Goal: Check status: Check status

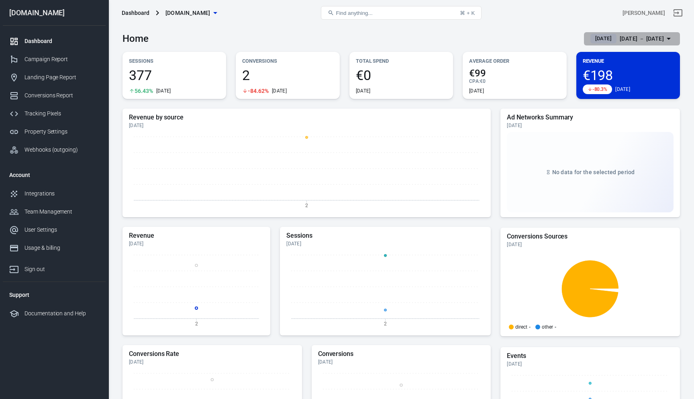
click at [645, 39] on div "[DATE] － [DATE]" at bounding box center [642, 39] width 44 height 10
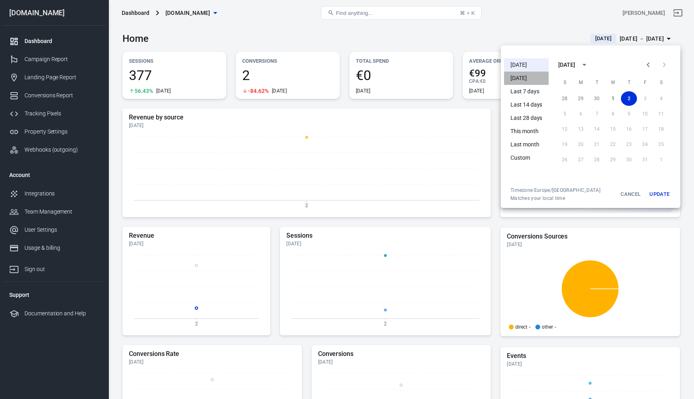
click at [526, 83] on li "[DATE]" at bounding box center [526, 78] width 45 height 13
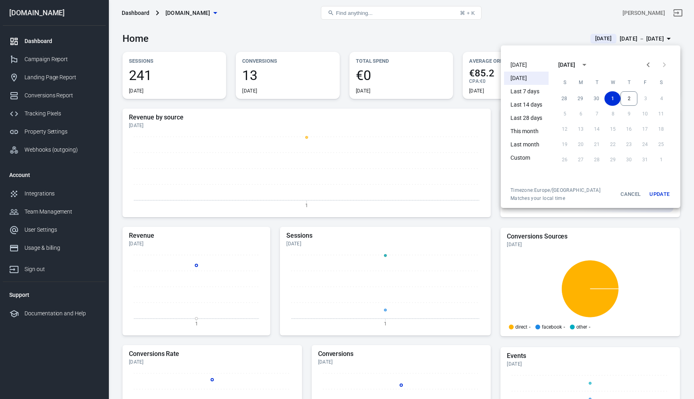
click at [494, 39] on div at bounding box center [347, 199] width 694 height 399
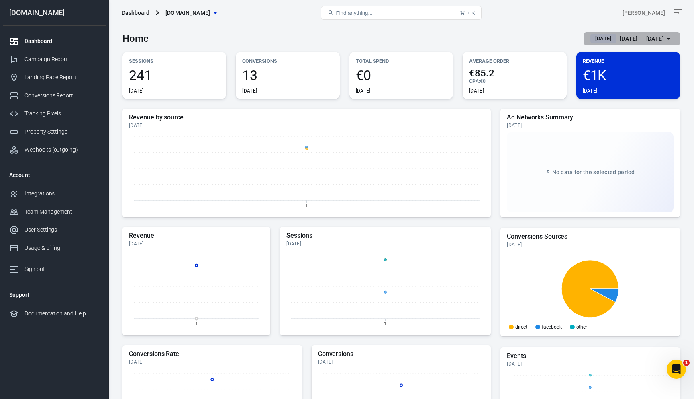
click at [658, 37] on div "[DATE] － [DATE]" at bounding box center [642, 39] width 44 height 10
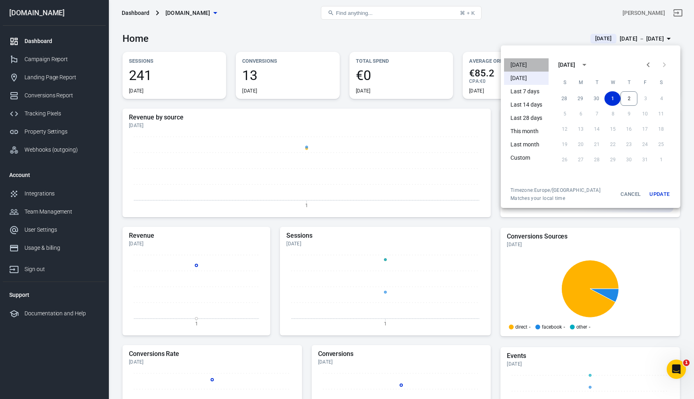
click at [537, 63] on li "[DATE]" at bounding box center [526, 64] width 45 height 13
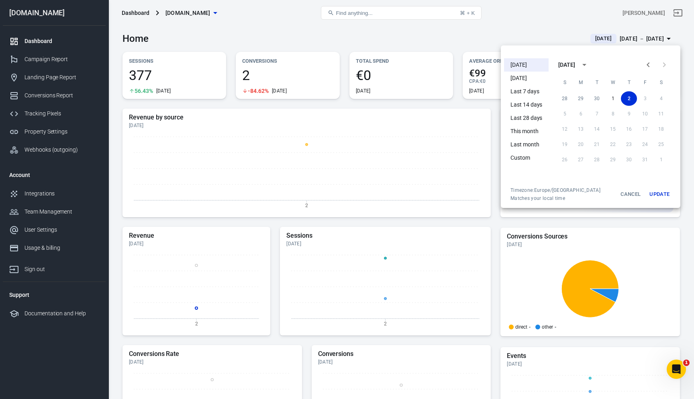
click at [518, 31] on div at bounding box center [347, 199] width 694 height 399
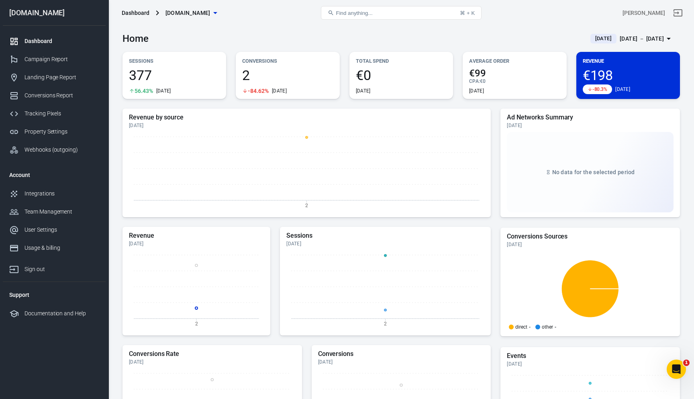
click at [610, 72] on span "€198" at bounding box center [628, 75] width 91 height 14
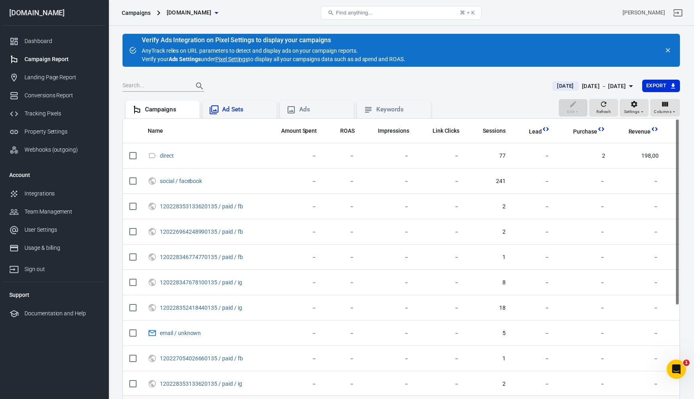
click at [248, 105] on div "Ad Sets" at bounding box center [246, 109] width 48 height 8
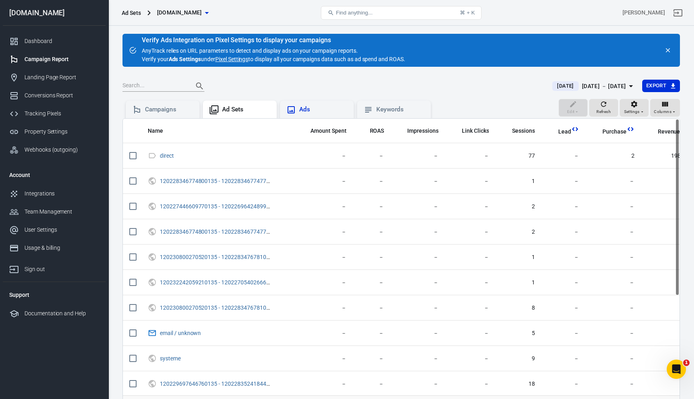
click at [316, 108] on div "Ads" at bounding box center [323, 109] width 48 height 8
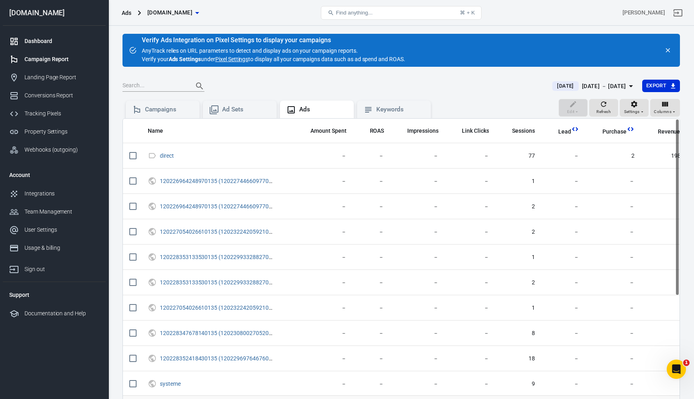
click at [41, 33] on link "Dashboard" at bounding box center [54, 41] width 103 height 18
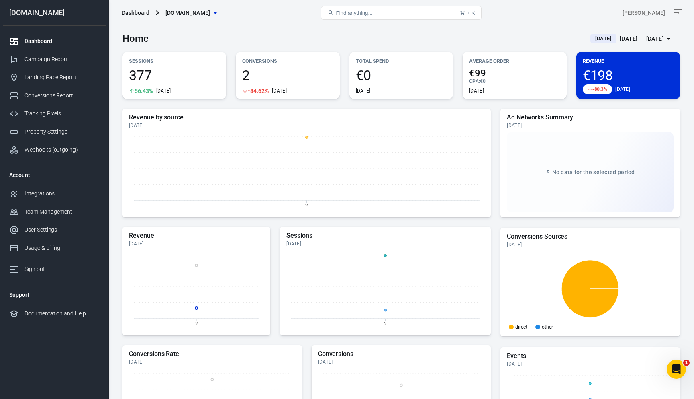
click at [597, 37] on span "[DATE]" at bounding box center [603, 39] width 23 height 8
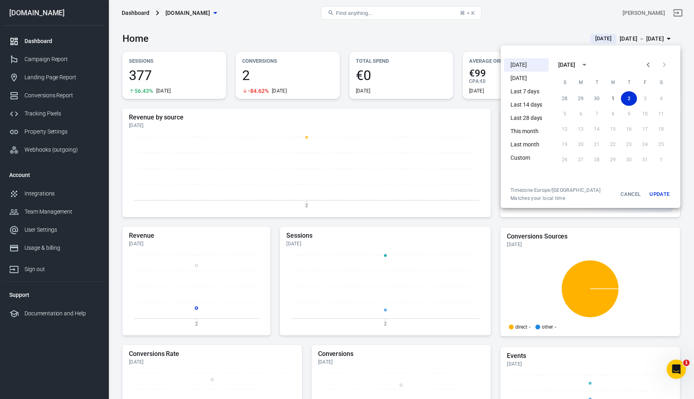
click at [540, 80] on li "[DATE]" at bounding box center [526, 78] width 45 height 13
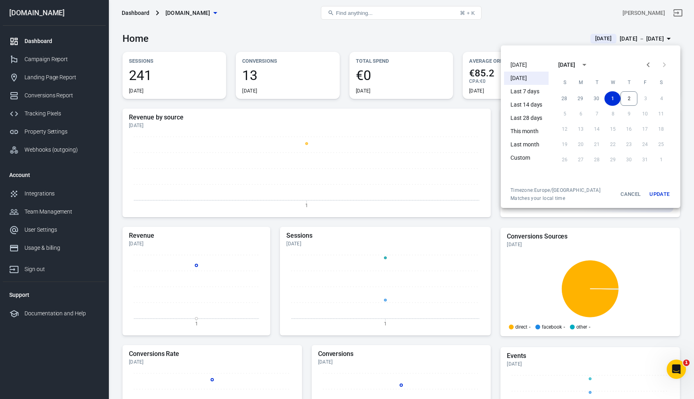
click at [457, 110] on div at bounding box center [347, 199] width 694 height 399
